Goal: Navigation & Orientation: Find specific page/section

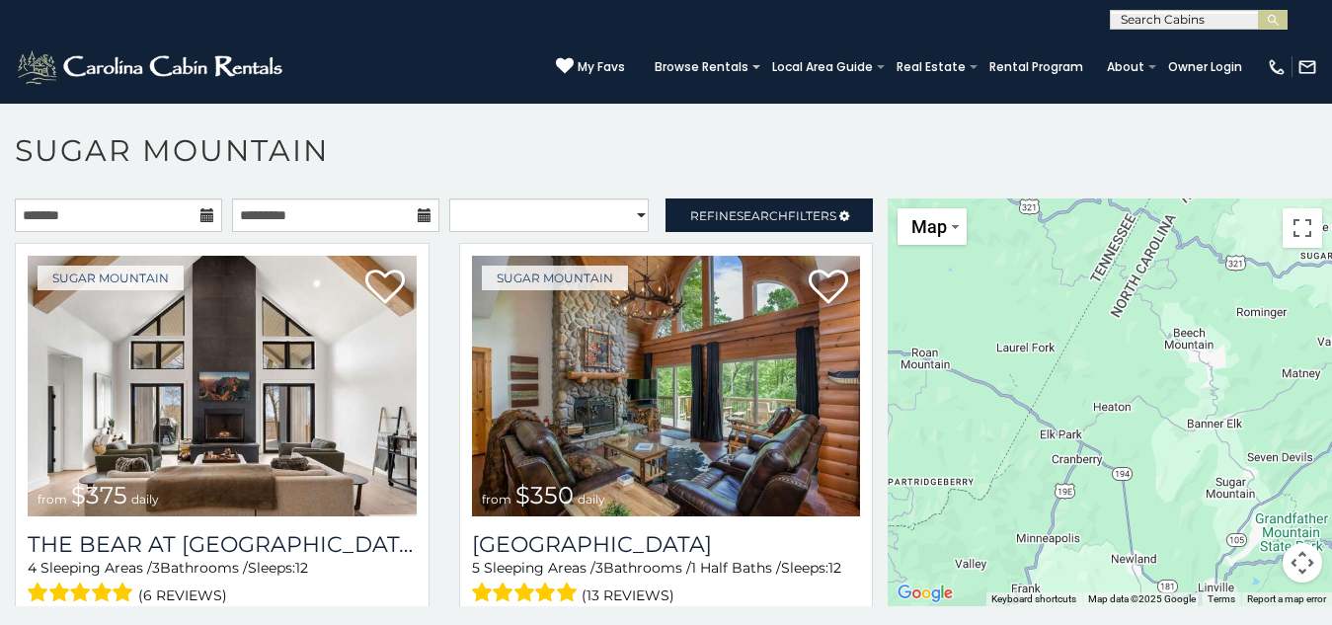
scroll to position [11, 0]
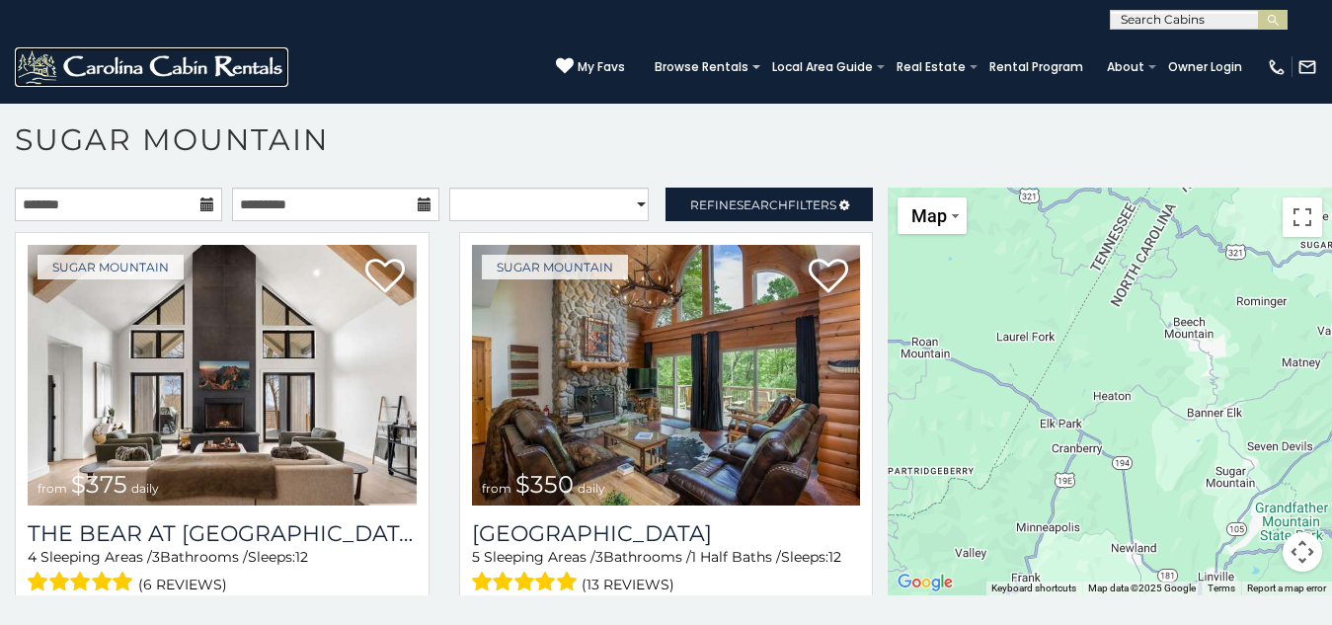
click at [90, 47] on img at bounding box center [152, 67] width 274 height 40
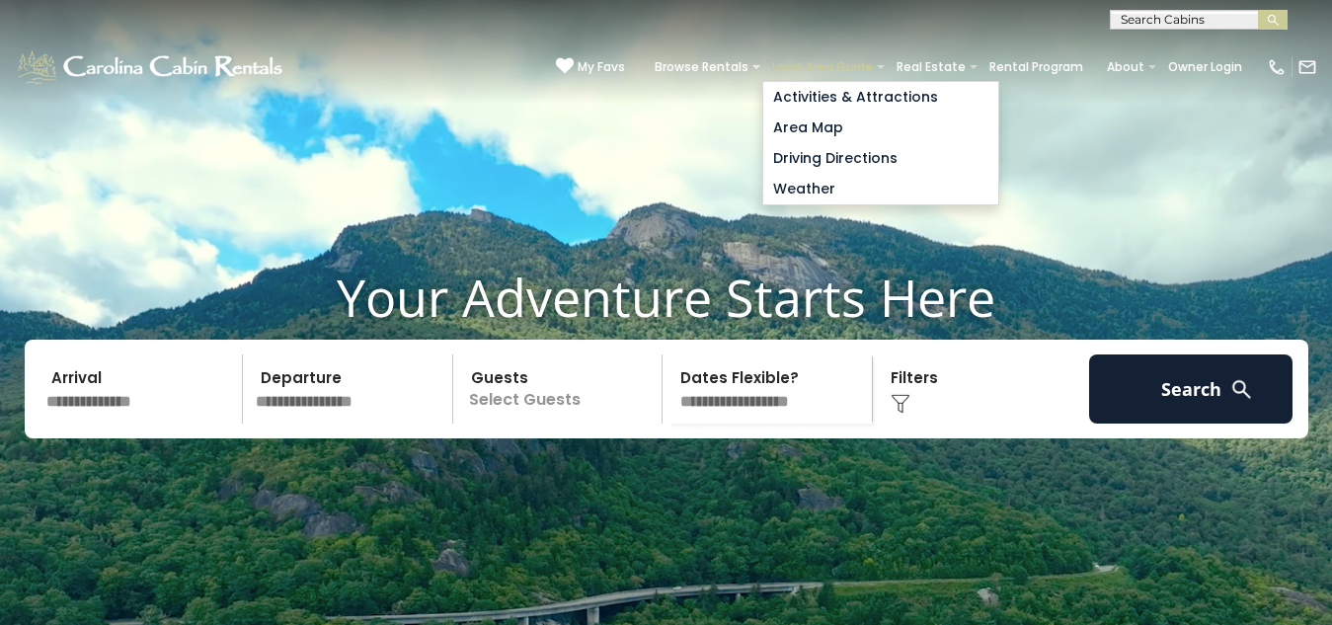
scroll to position [7, 0]
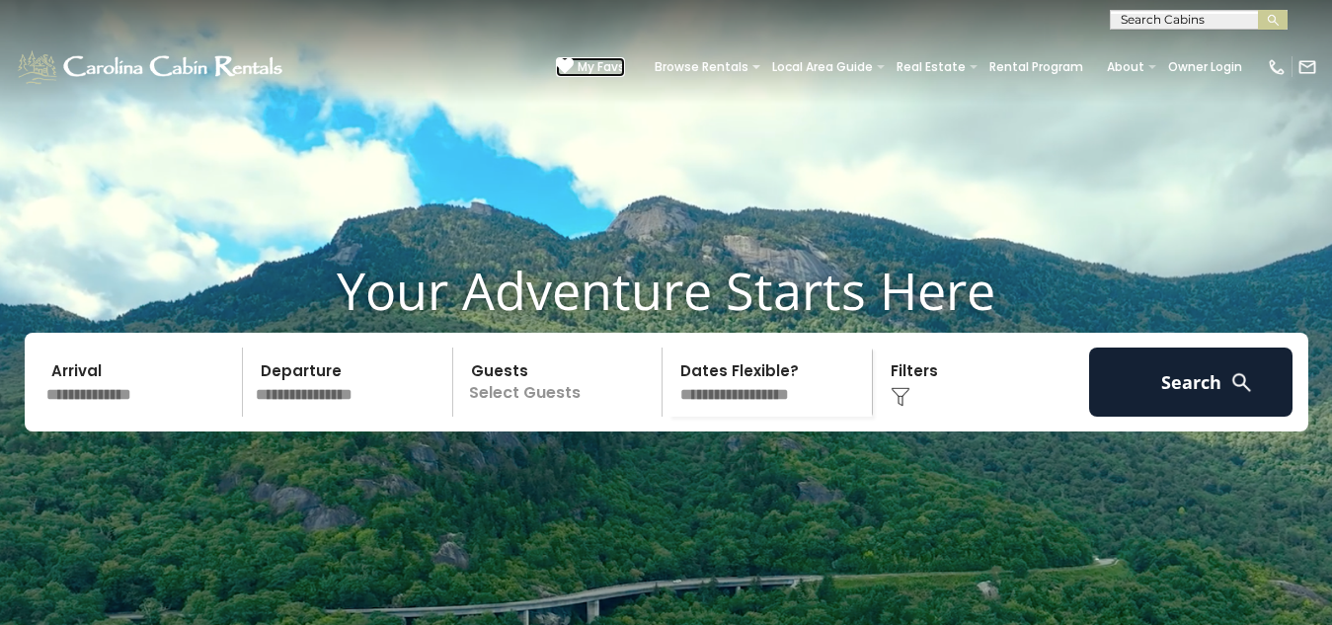
click at [578, 58] on span "My Favs" at bounding box center [601, 67] width 47 height 18
